Goal: Task Accomplishment & Management: Manage account settings

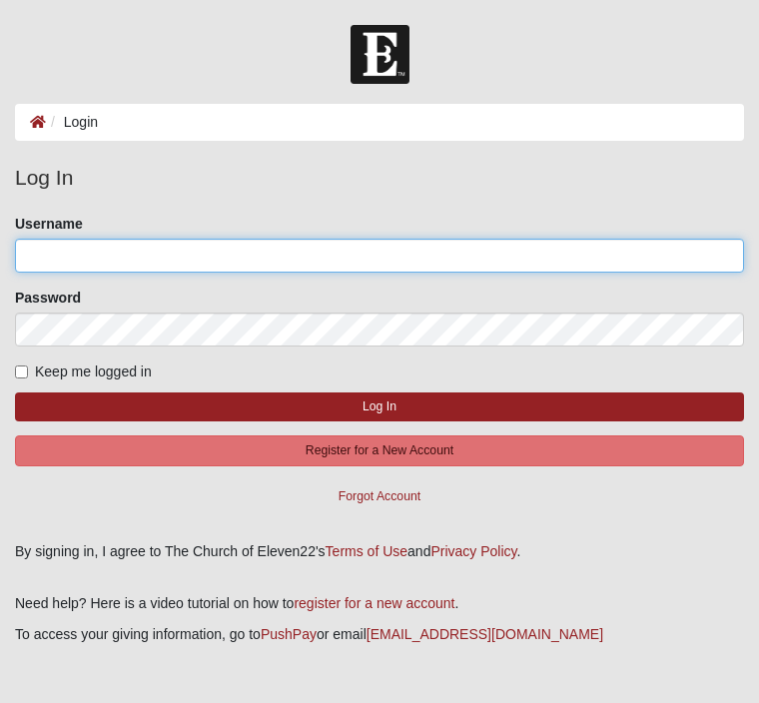
click at [295, 271] on input "Username" at bounding box center [379, 256] width 729 height 34
type input "Dlbrown2255"
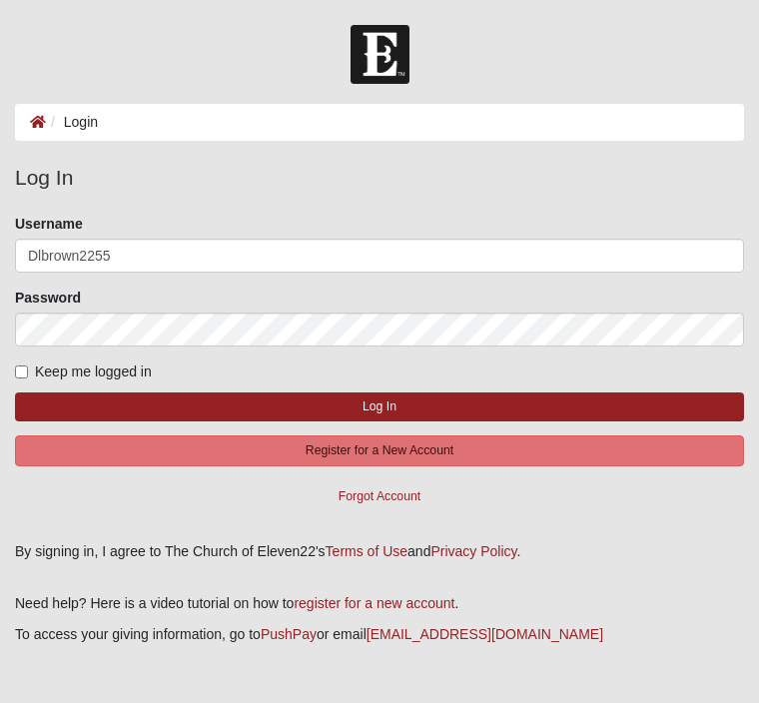
click at [379, 405] on button "Log In" at bounding box center [379, 406] width 729 height 29
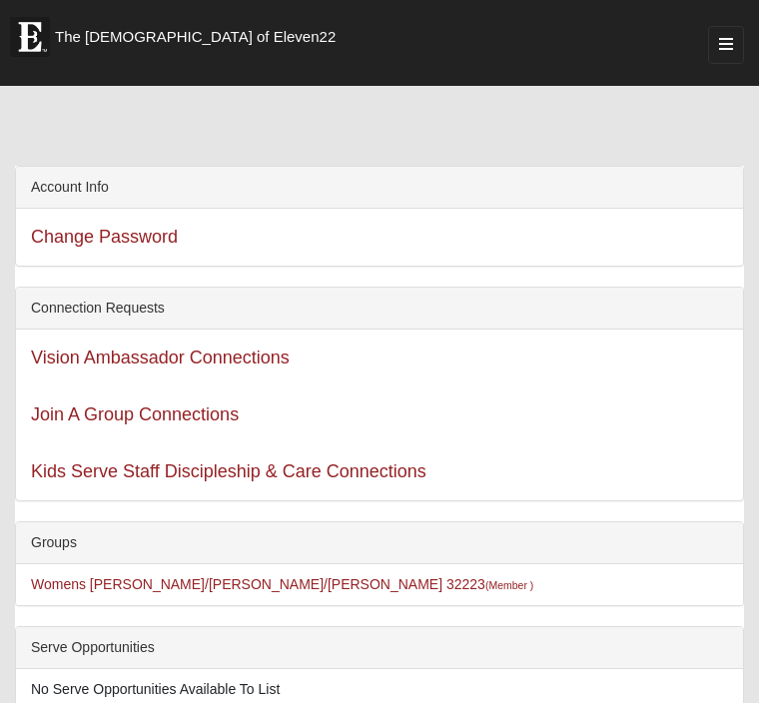
click at [716, 56] on button "button" at bounding box center [726, 45] width 36 height 38
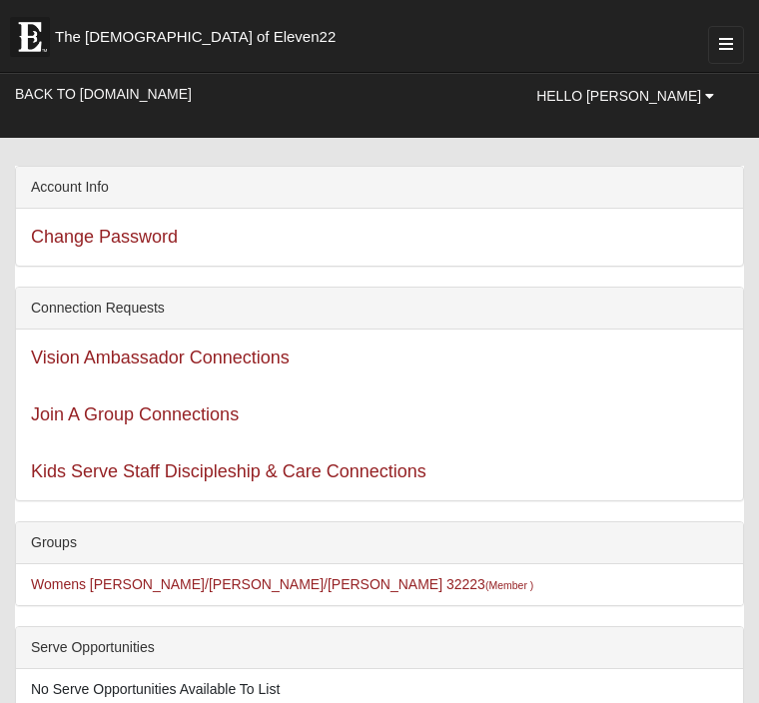
click at [685, 83] on link "Hello [PERSON_NAME]" at bounding box center [625, 96] width 208 height 40
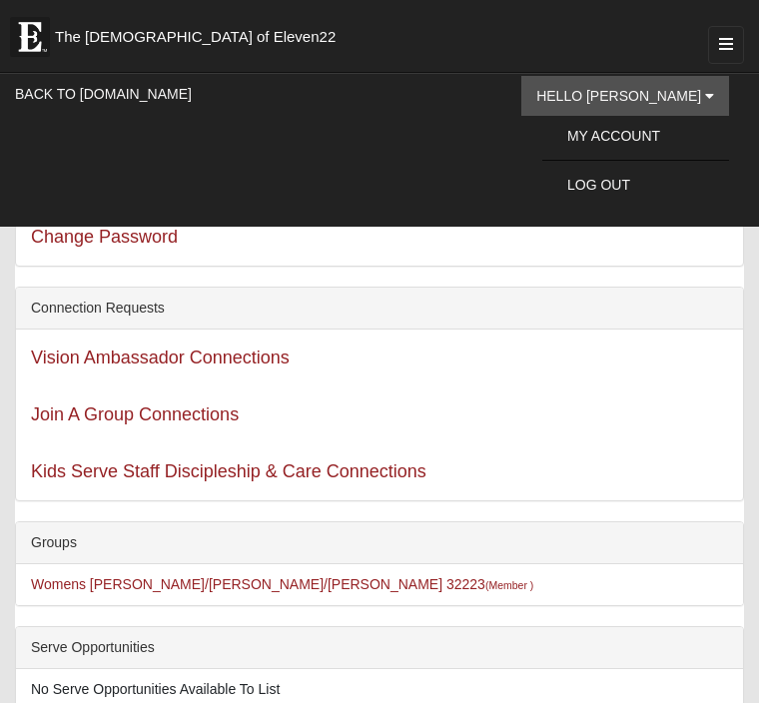
click at [672, 132] on link "My Account" at bounding box center [635, 136] width 187 height 30
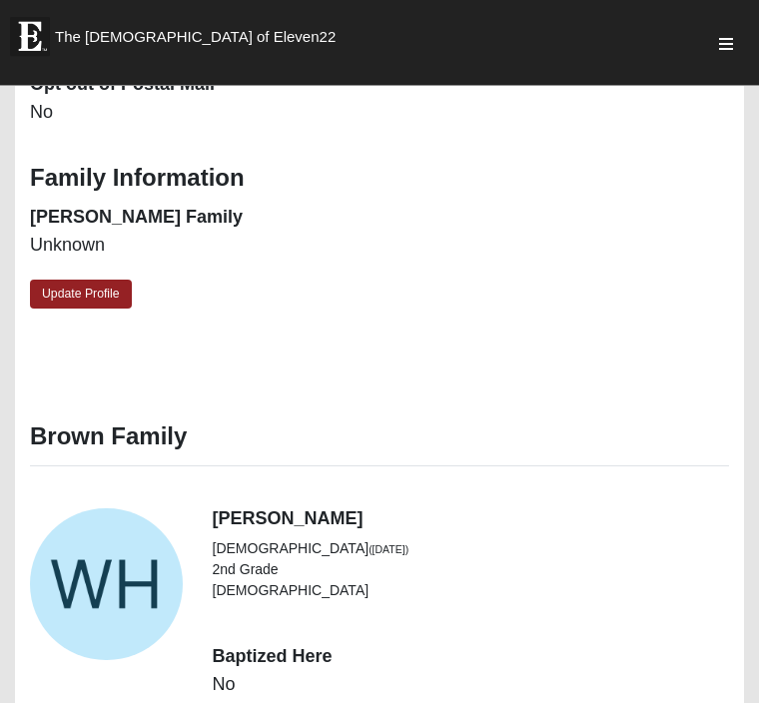
scroll to position [2411, 0]
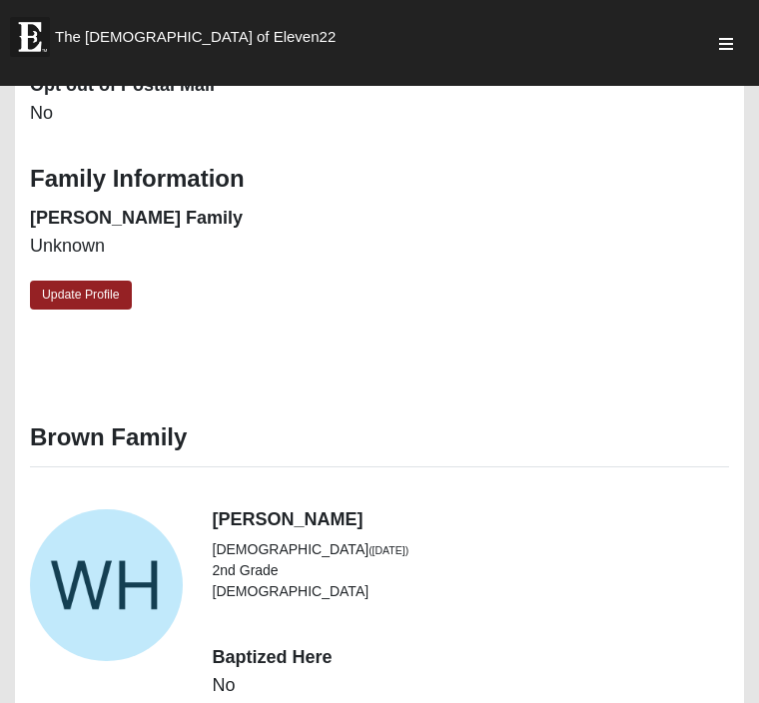
click at [82, 283] on link "Update Profile" at bounding box center [81, 295] width 102 height 29
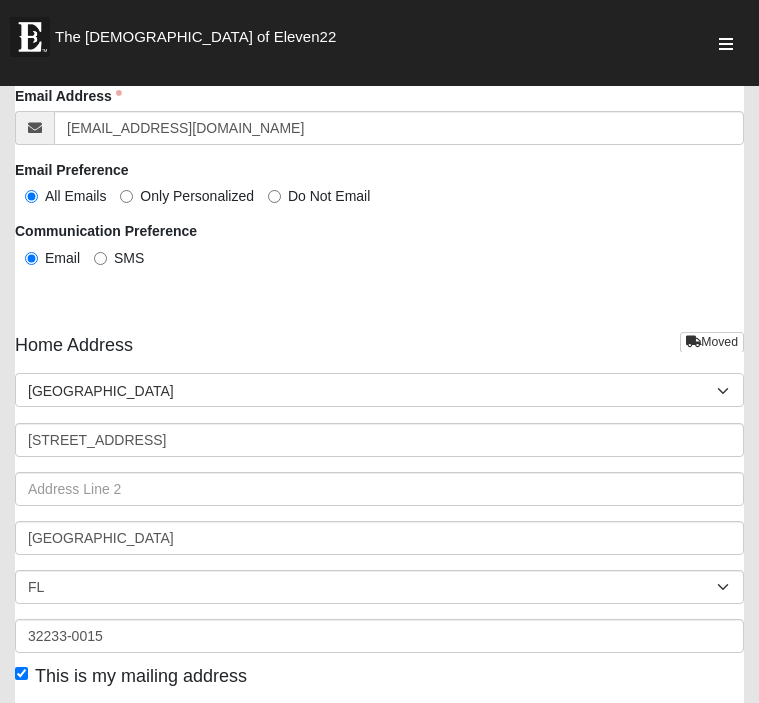
scroll to position [4319, 0]
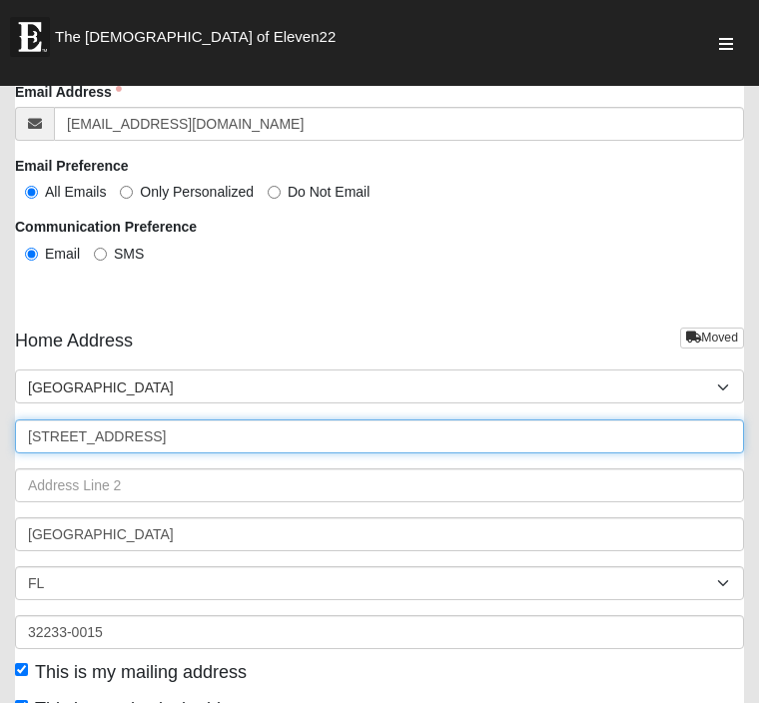
click at [207, 434] on input "[STREET_ADDRESS]" at bounding box center [379, 436] width 729 height 34
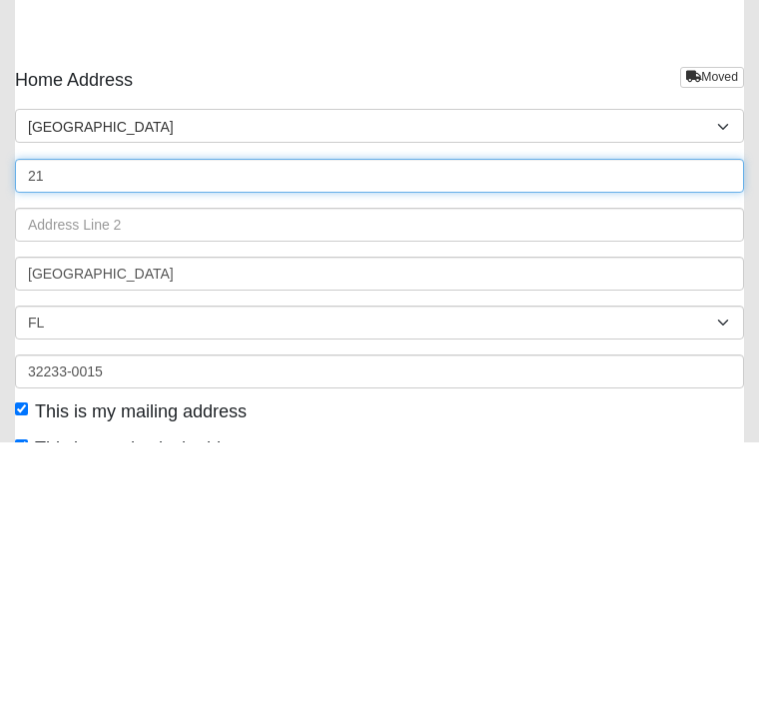
type input "2"
type input "10016 Obsidian Dr"
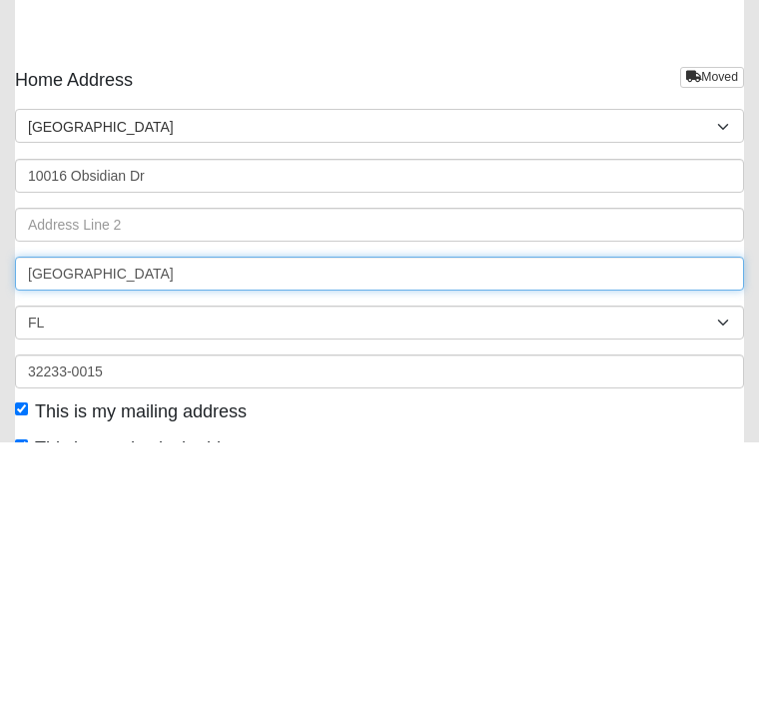
click at [139, 517] on input "[GEOGRAPHIC_DATA]" at bounding box center [379, 534] width 729 height 34
type input "J"
type input "[PERSON_NAME]"
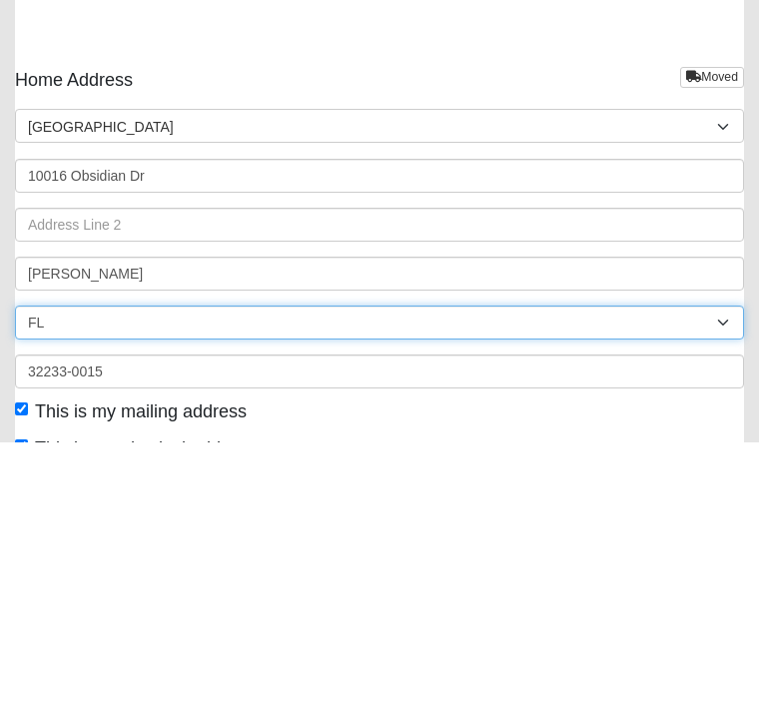
click at [61, 566] on select "AL AK AS AR AZ CA CO CT DE DC FM [GEOGRAPHIC_DATA] [GEOGRAPHIC_DATA] GU HI ID I…" at bounding box center [379, 583] width 729 height 34
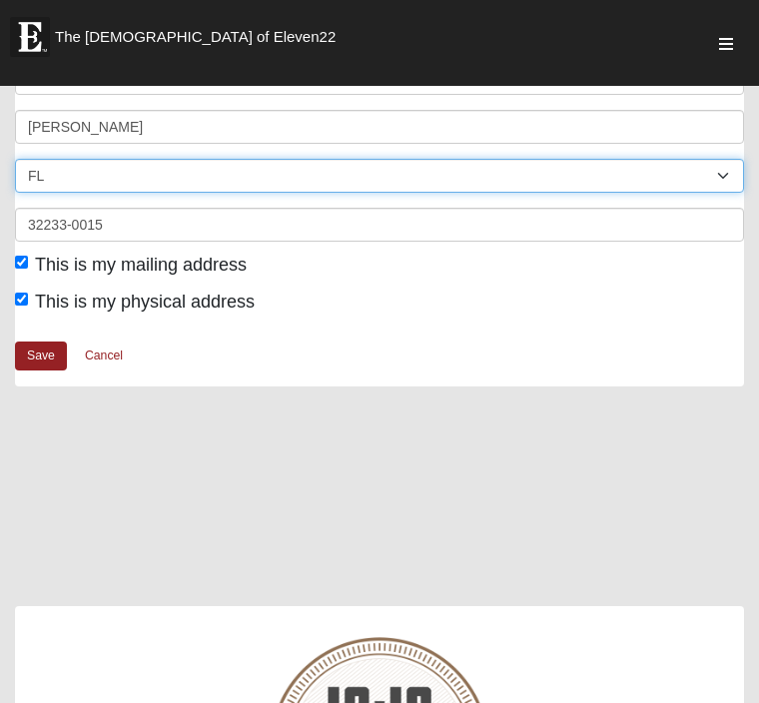
select select "[GEOGRAPHIC_DATA]"
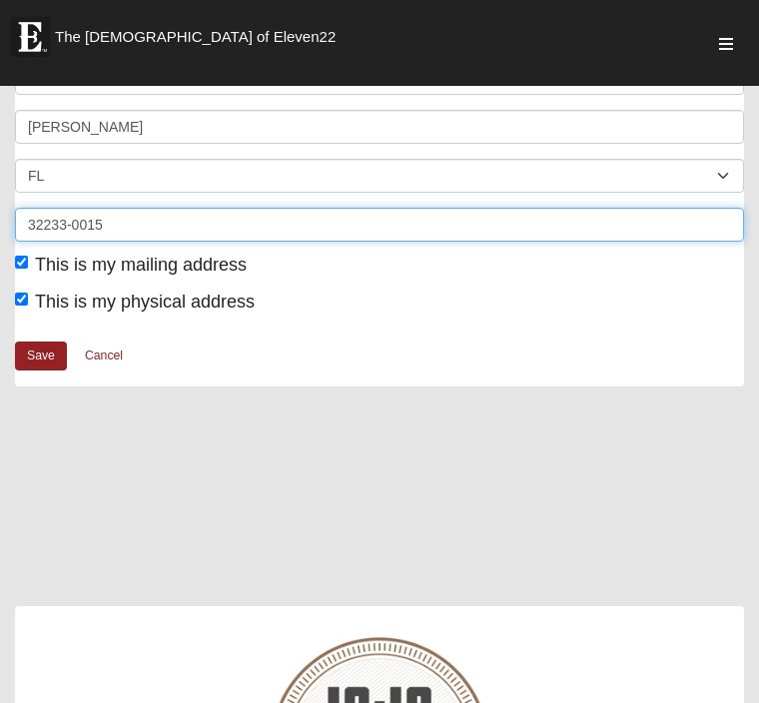
click at [114, 222] on input "32233-0015" at bounding box center [379, 225] width 729 height 34
type input "3"
type input "76207"
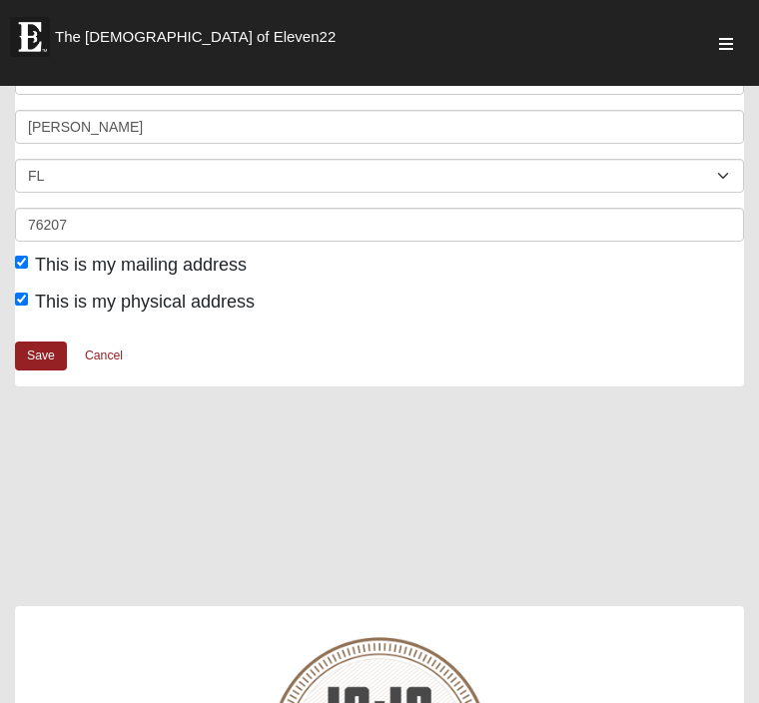
click at [45, 356] on link "Save" at bounding box center [41, 356] width 52 height 29
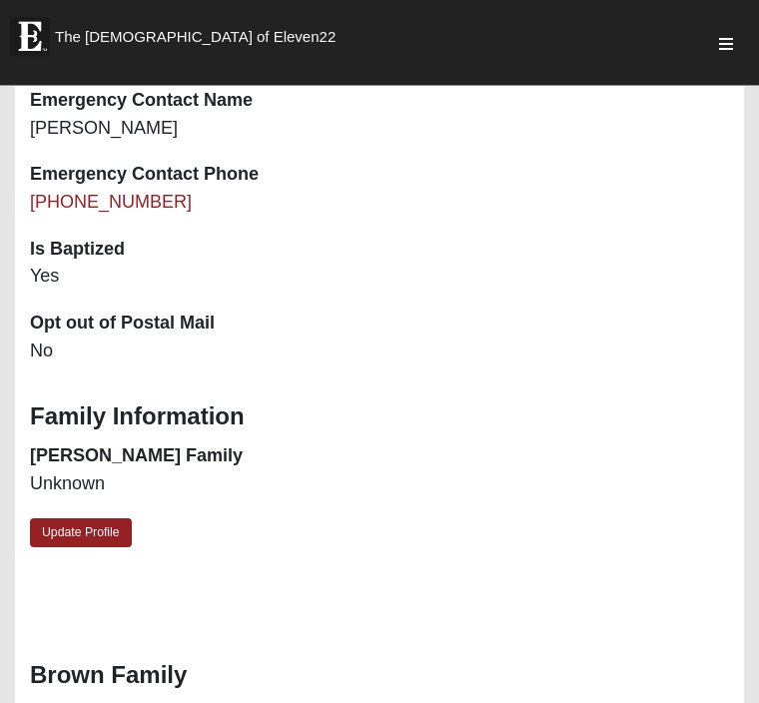
scroll to position [2171, 0]
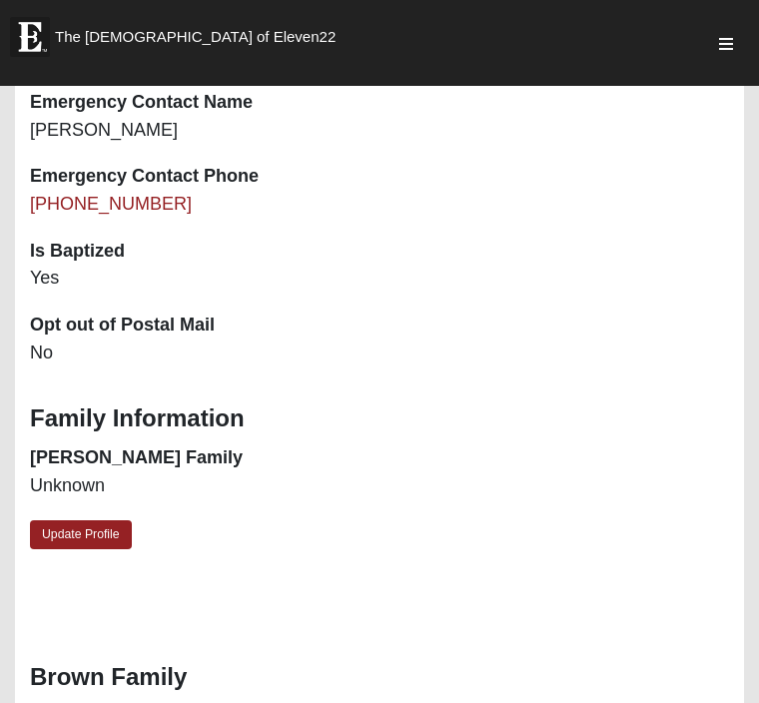
click at [132, 327] on dl "Opt out of Postal Mail No" at bounding box center [379, 339] width 699 height 53
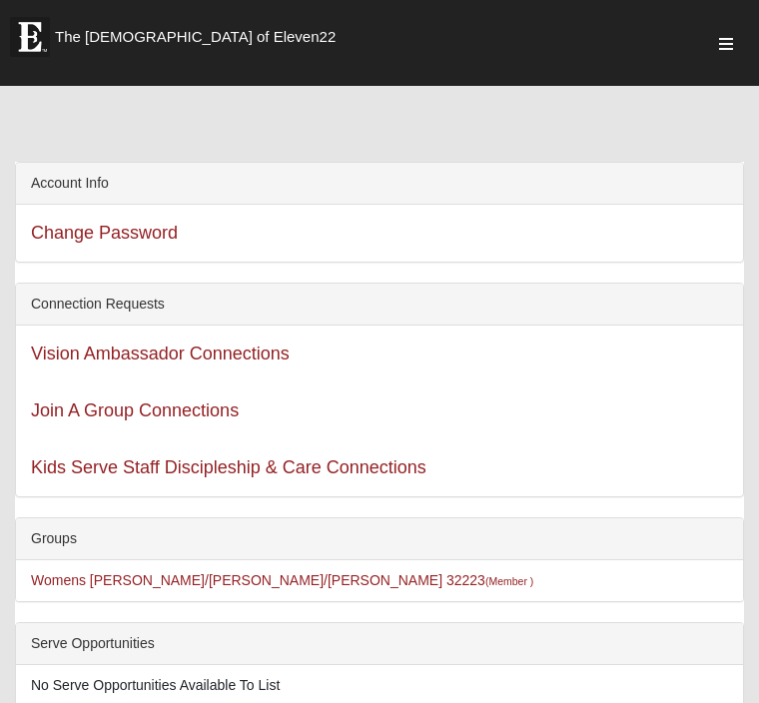
scroll to position [0, 0]
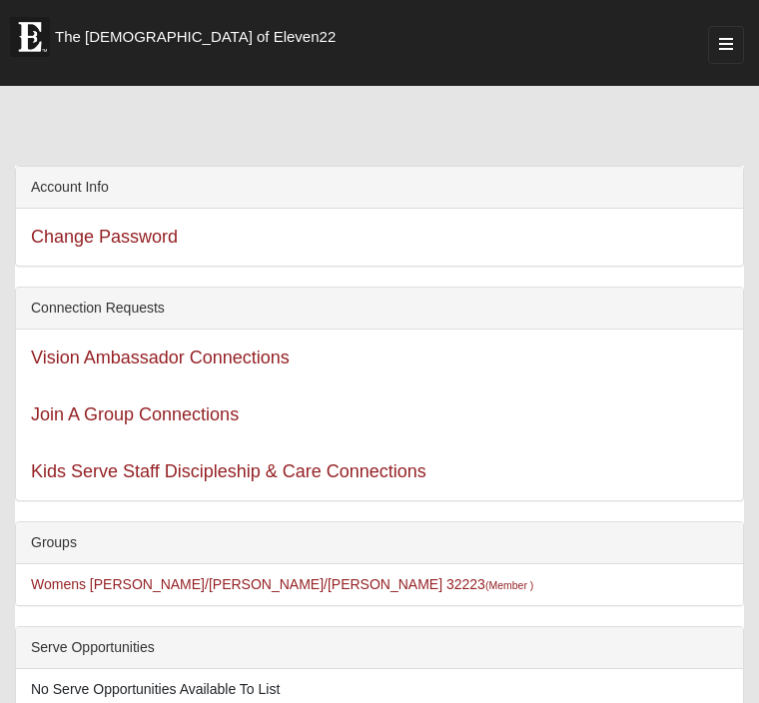
click at [728, 40] on icon "button" at bounding box center [726, 44] width 14 height 16
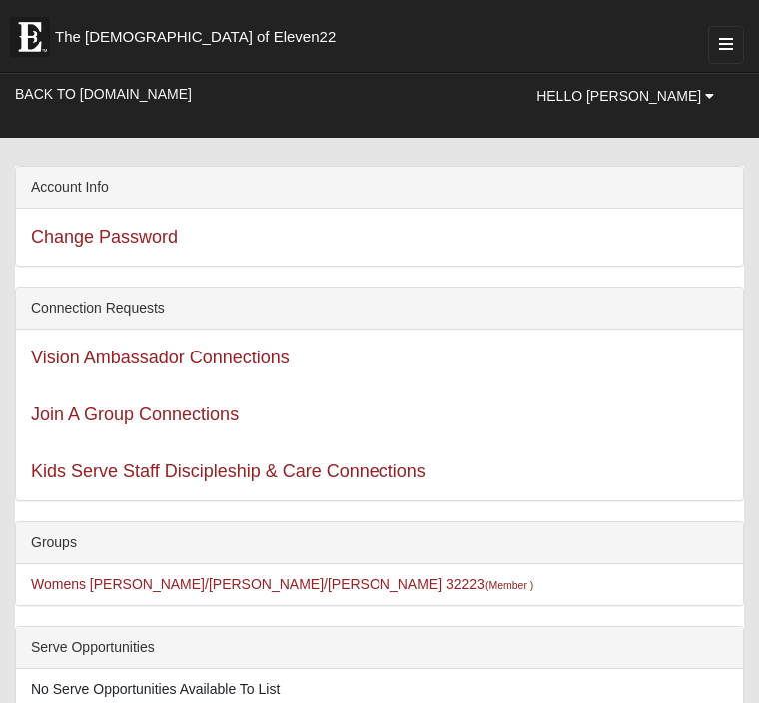
click at [484, 118] on div "Hello Debbie My Account Log Out Back to COE22.com" at bounding box center [379, 98] width 759 height 52
